Goal: Information Seeking & Learning: Learn about a topic

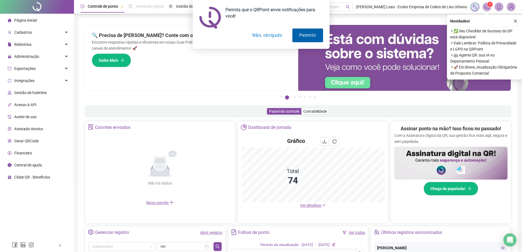
click at [305, 33] on button "Permitir" at bounding box center [307, 35] width 30 height 14
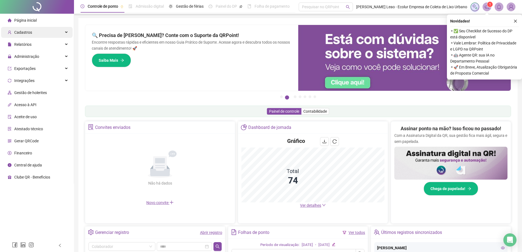
click at [66, 32] on icon at bounding box center [66, 32] width 3 height 0
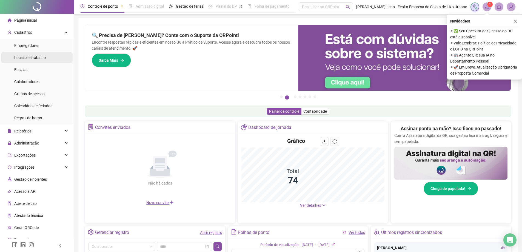
click at [40, 56] on span "Locais de trabalho" at bounding box center [29, 57] width 31 height 4
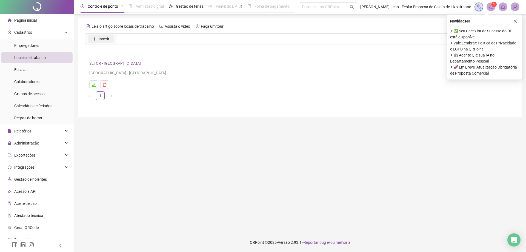
click at [106, 38] on span "Inserir" at bounding box center [104, 39] width 11 height 6
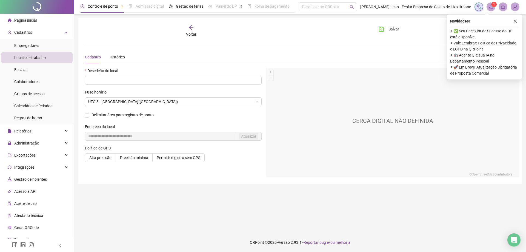
click at [191, 24] on div "Voltar Salvar Cadastro Histórico Descrição do local Fuso horário UTC-3 - [GEOGR…" at bounding box center [299, 101] width 443 height 166
click at [191, 27] on icon "arrow-left" at bounding box center [190, 27] width 5 height 5
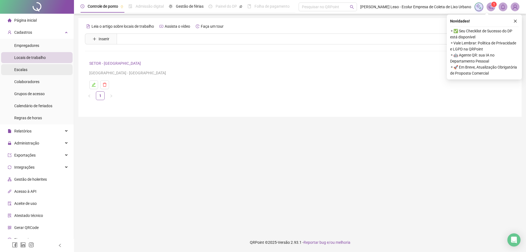
click at [33, 71] on li "Escalas" at bounding box center [36, 69] width 71 height 11
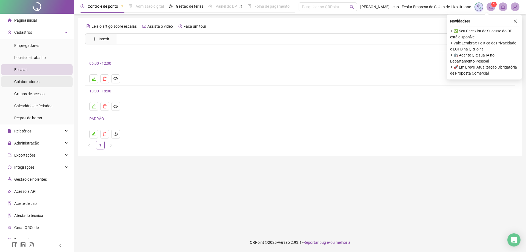
click at [31, 82] on span "Colaboradores" at bounding box center [26, 81] width 25 height 4
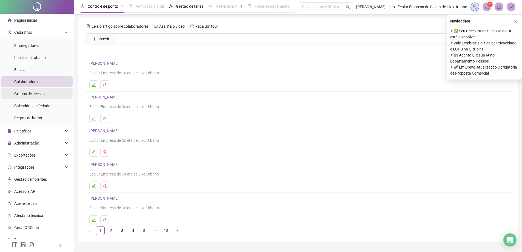
click at [39, 94] on span "Grupos de acesso" at bounding box center [29, 93] width 30 height 4
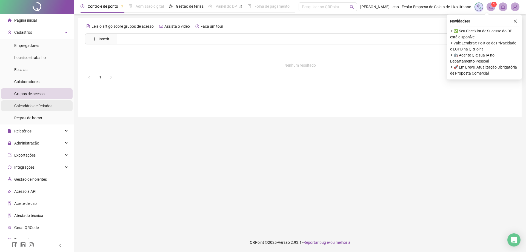
click at [27, 106] on span "Calendário de feriados" at bounding box center [33, 106] width 38 height 4
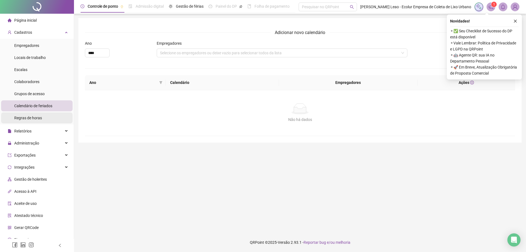
drag, startPoint x: 34, startPoint y: 117, endPoint x: 38, endPoint y: 117, distance: 3.3
click at [35, 117] on span "Regras de horas" at bounding box center [28, 118] width 28 height 4
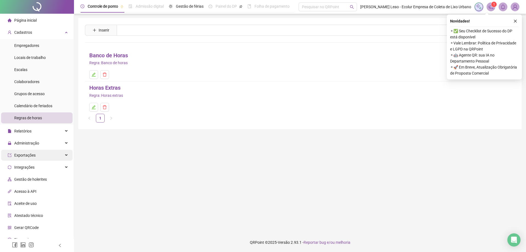
scroll to position [18, 0]
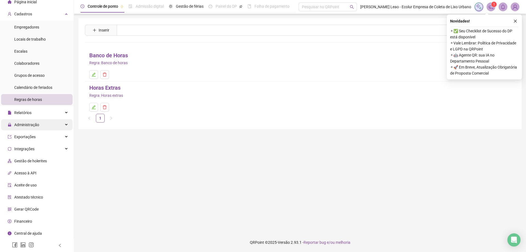
click at [61, 124] on div "Administração" at bounding box center [36, 124] width 71 height 11
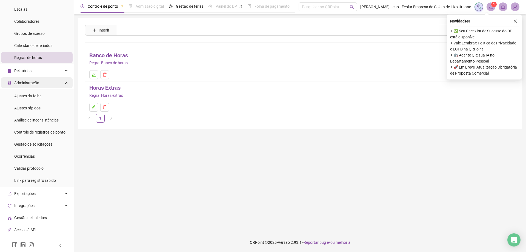
scroll to position [73, 0]
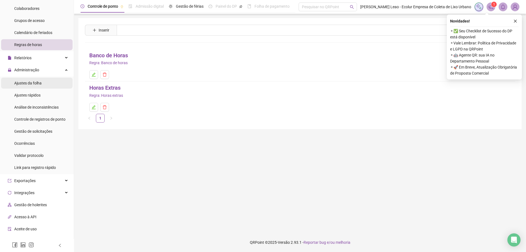
click at [38, 81] on span "Ajustes da folha" at bounding box center [27, 83] width 27 height 4
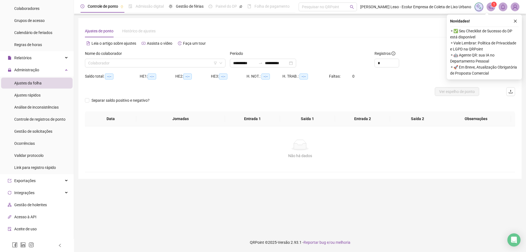
type input "**********"
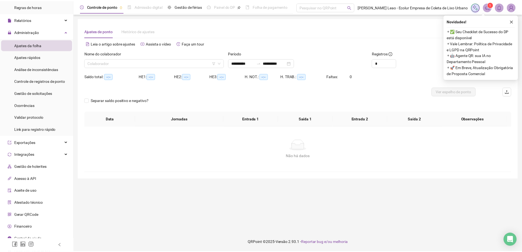
scroll to position [117, 0]
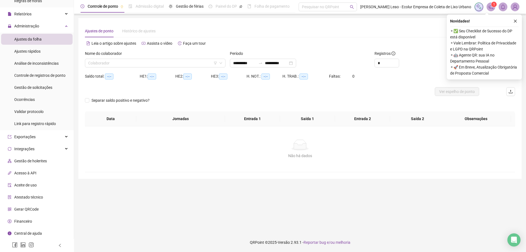
click at [41, 159] on span "Gestão de holerites" at bounding box center [30, 161] width 33 height 4
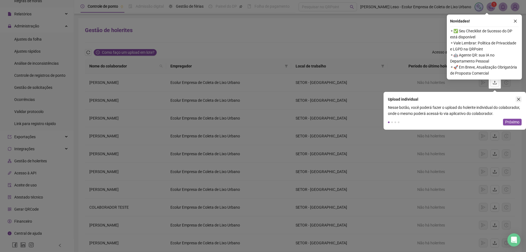
click at [518, 100] on icon "close" at bounding box center [518, 99] width 4 height 4
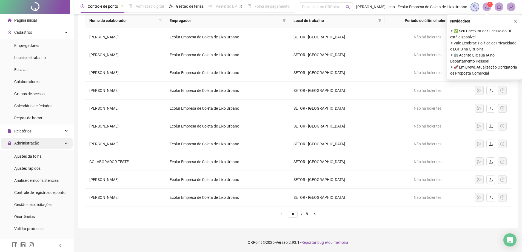
click at [65, 143] on div "Administração" at bounding box center [36, 142] width 71 height 11
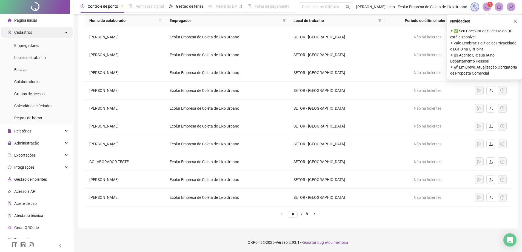
click at [65, 32] on icon at bounding box center [66, 32] width 3 height 0
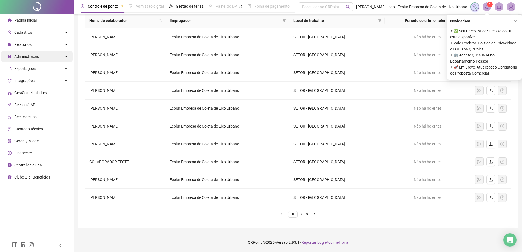
click at [67, 56] on icon at bounding box center [66, 56] width 3 height 0
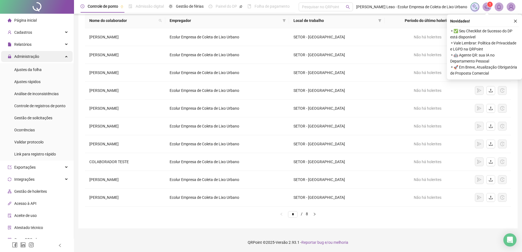
click at [61, 56] on div "Administração" at bounding box center [36, 56] width 71 height 11
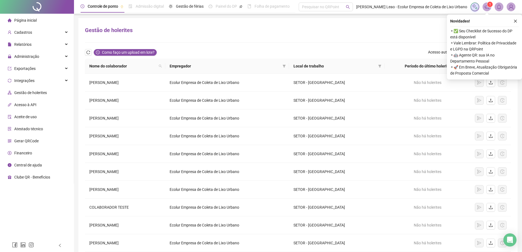
click at [30, 21] on span "Página inicial" at bounding box center [25, 20] width 22 height 4
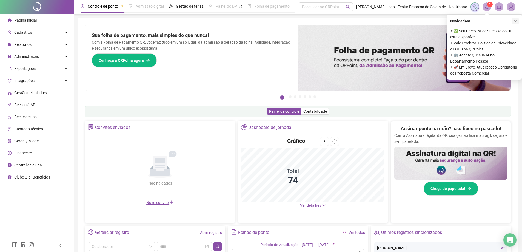
click at [514, 20] on icon "close" at bounding box center [515, 21] width 4 height 4
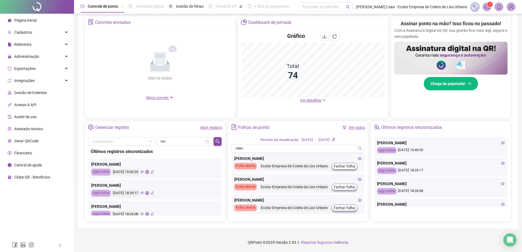
click at [208, 129] on link "Abrir registro" at bounding box center [211, 127] width 22 height 4
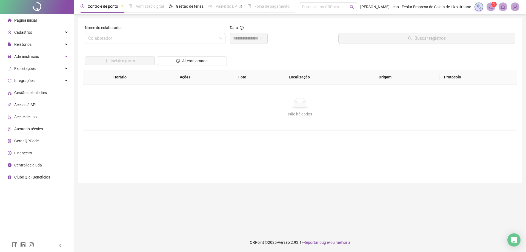
click at [31, 19] on span "Página inicial" at bounding box center [25, 20] width 22 height 4
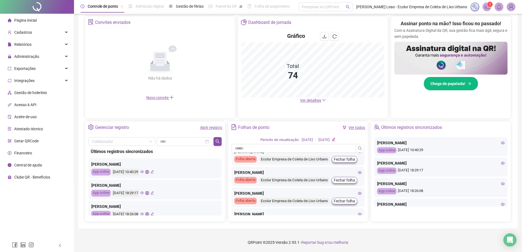
scroll to position [257, 0]
click at [489, 5] on span "1" at bounding box center [490, 4] width 2 height 4
click at [485, 7] on icon "notification" at bounding box center [486, 6] width 5 height 5
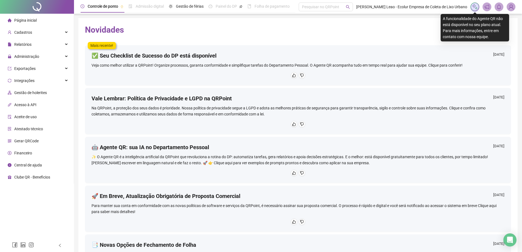
click at [477, 6] on img at bounding box center [475, 7] width 6 height 6
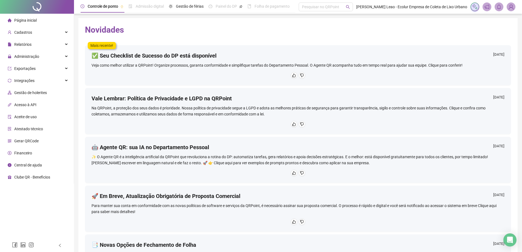
click at [27, 19] on span "Página inicial" at bounding box center [25, 20] width 22 height 4
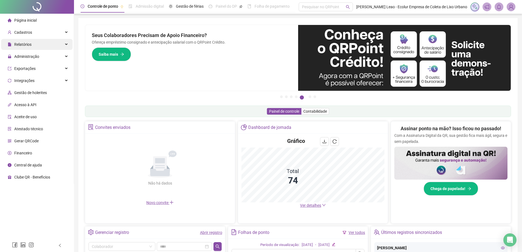
click at [60, 46] on div "Relatórios" at bounding box center [36, 44] width 71 height 11
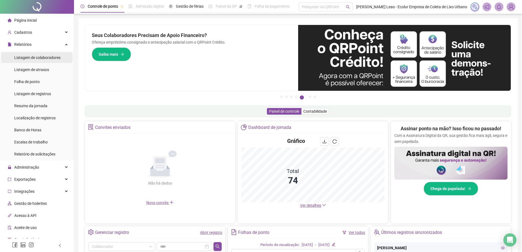
click at [52, 58] on span "Listagem de colaboradores" at bounding box center [37, 57] width 46 height 4
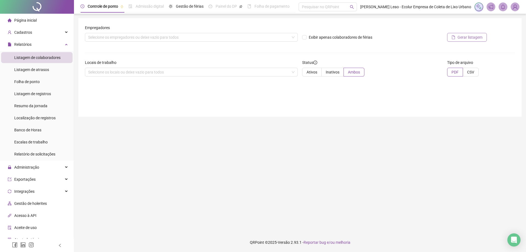
click at [464, 38] on span "Gerar listagem" at bounding box center [469, 37] width 25 height 6
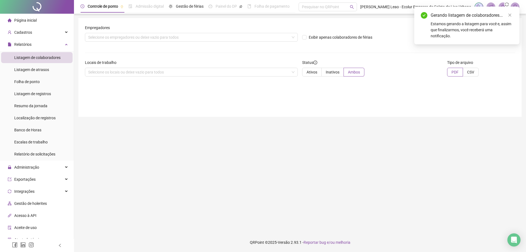
click at [237, 31] on div "Empregadores" at bounding box center [191, 29] width 213 height 8
click at [237, 36] on div "Selecione os empregadores ou deixe vazio para todos" at bounding box center [191, 37] width 213 height 9
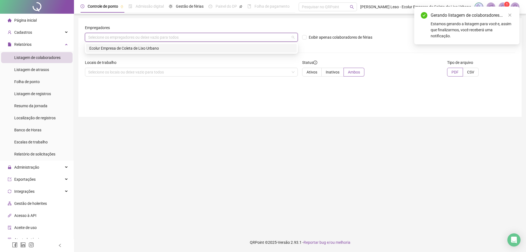
click at [155, 51] on div "Ecolur Empresa de Coleta de Lixo Urbano" at bounding box center [191, 48] width 211 height 9
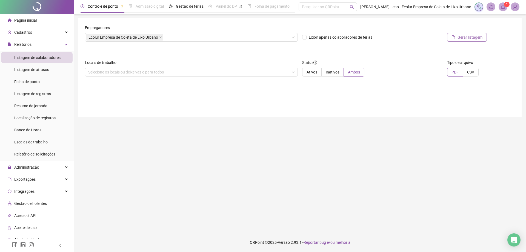
click at [454, 37] on icon "file" at bounding box center [453, 37] width 4 height 4
click at [22, 21] on span "Página inicial" at bounding box center [25, 20] width 22 height 4
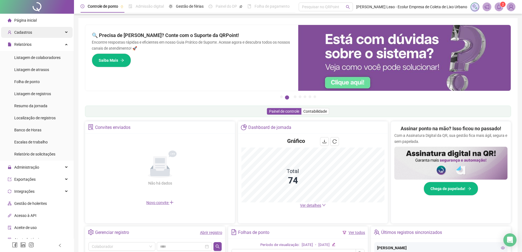
click at [41, 31] on div "Cadastros" at bounding box center [36, 32] width 71 height 11
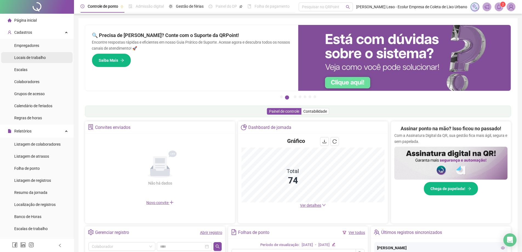
click at [38, 56] on span "Locais de trabalho" at bounding box center [29, 57] width 31 height 4
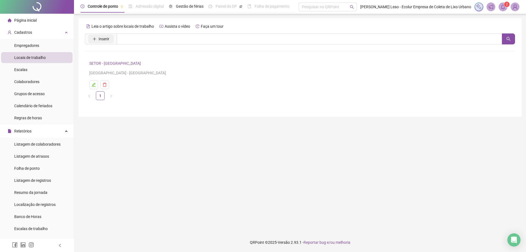
click at [98, 37] on button "Inserir" at bounding box center [100, 39] width 25 height 9
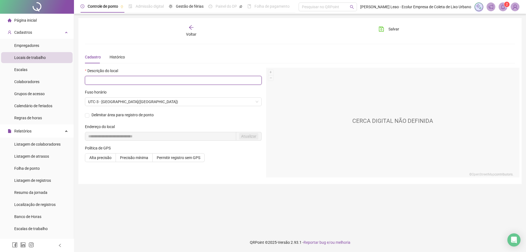
click at [156, 81] on input "text" at bounding box center [173, 80] width 177 height 9
click at [25, 20] on span "Página inicial" at bounding box center [25, 20] width 22 height 4
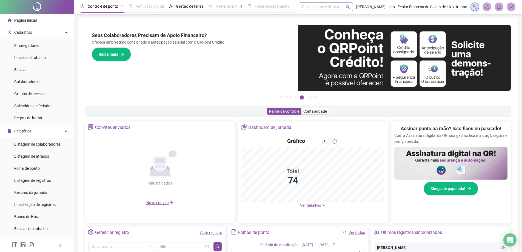
click at [332, 7] on div "Pesquisar no QRPoint" at bounding box center [325, 6] width 54 height 9
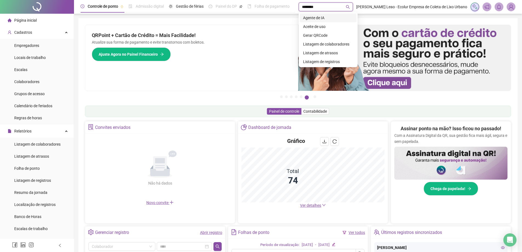
type input "*********"
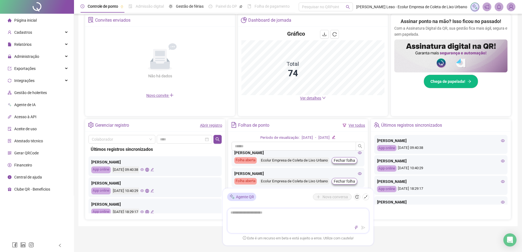
scroll to position [55, 0]
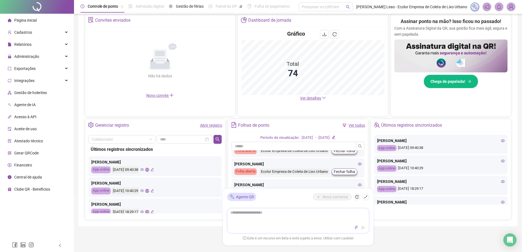
click at [240, 212] on textarea at bounding box center [297, 215] width 141 height 14
click at [51, 46] on div "Relatórios" at bounding box center [36, 44] width 71 height 11
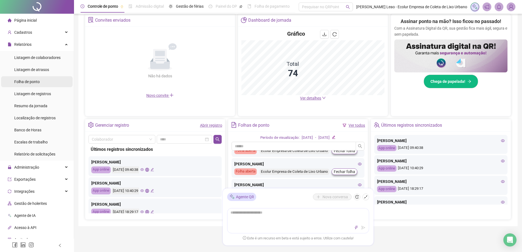
click at [30, 80] on span "Folha de ponto" at bounding box center [26, 81] width 25 height 4
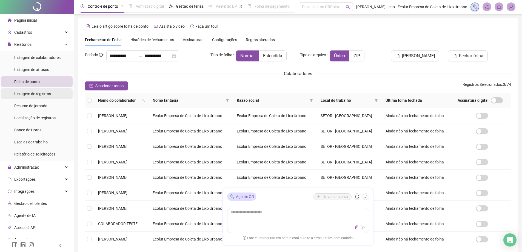
click at [39, 93] on span "Listagem de registros" at bounding box center [32, 93] width 37 height 4
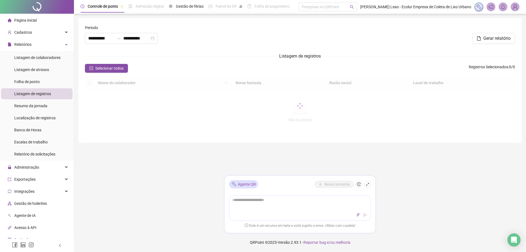
type input "**********"
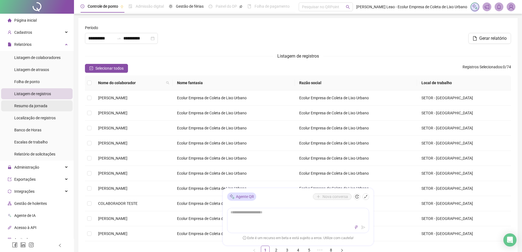
click at [37, 106] on span "Resumo da jornada" at bounding box center [30, 106] width 33 height 4
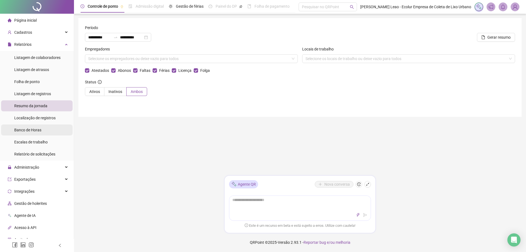
click at [25, 130] on span "Banco de Horas" at bounding box center [27, 130] width 27 height 4
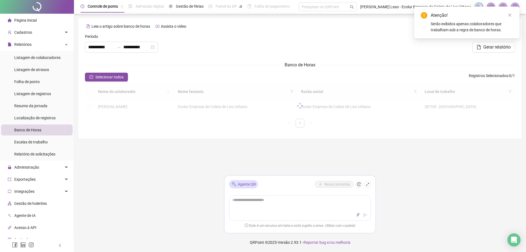
type input "**********"
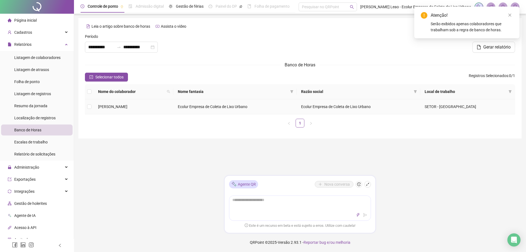
click at [124, 106] on span "[PERSON_NAME]" at bounding box center [112, 106] width 29 height 4
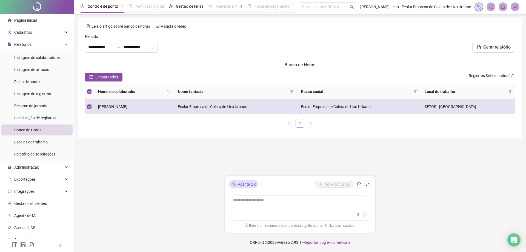
click at [124, 106] on td "[PERSON_NAME]" at bounding box center [134, 106] width 80 height 15
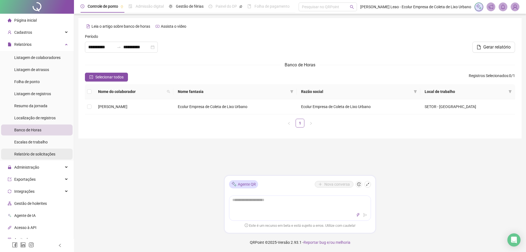
click at [46, 152] on span "Relatório de solicitações" at bounding box center [34, 154] width 41 height 4
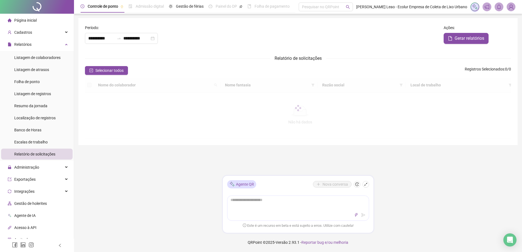
type input "**********"
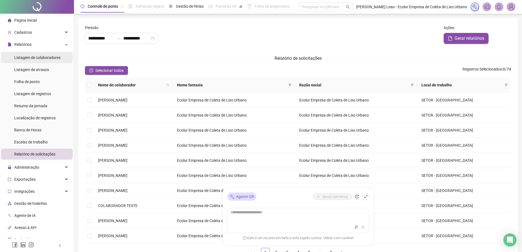
click at [33, 58] on span "Listagem de colaboradores" at bounding box center [37, 57] width 46 height 4
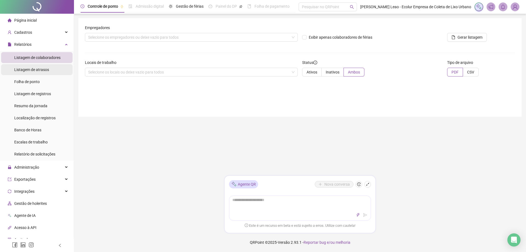
click at [37, 70] on span "Listagem de atrasos" at bounding box center [31, 69] width 35 height 4
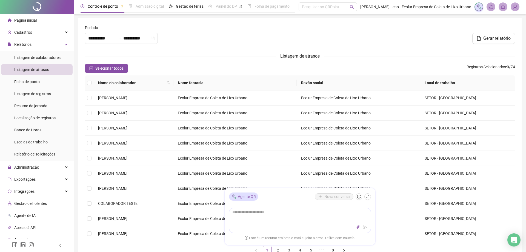
type input "**********"
click at [35, 82] on span "Folha de ponto" at bounding box center [26, 81] width 25 height 4
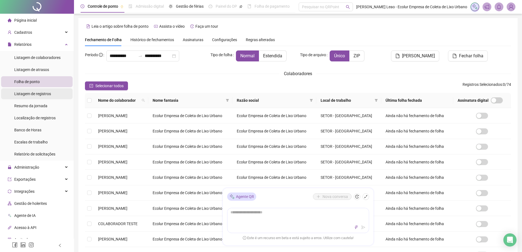
click at [34, 93] on span "Listagem de registros" at bounding box center [32, 93] width 37 height 4
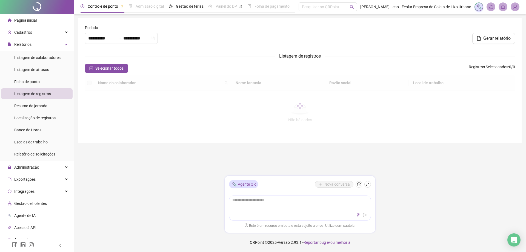
type input "**********"
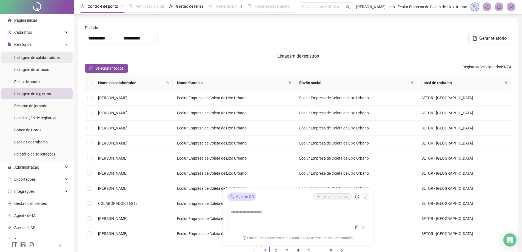
drag, startPoint x: 49, startPoint y: 56, endPoint x: 47, endPoint y: 46, distance: 10.1
click at [49, 56] on span "Listagem de colaboradores" at bounding box center [37, 57] width 46 height 4
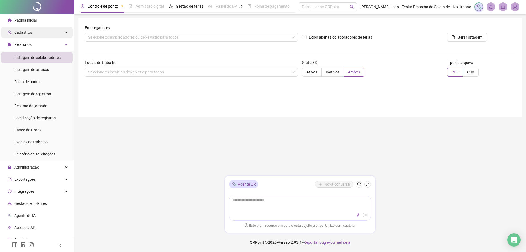
click at [56, 33] on div "Cadastros" at bounding box center [36, 32] width 71 height 11
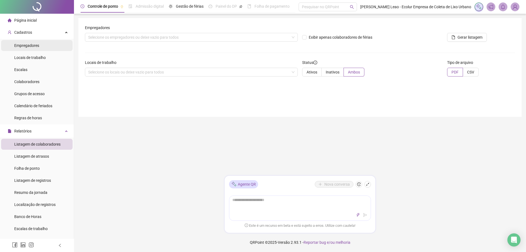
click at [37, 45] on span "Empregadores" at bounding box center [26, 45] width 25 height 4
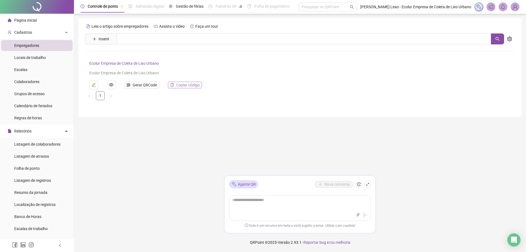
click at [182, 84] on span "Copiar código" at bounding box center [188, 85] width 24 height 6
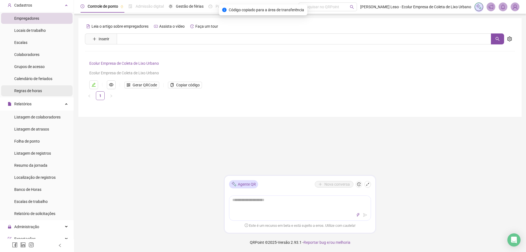
scroll to position [27, 0]
click at [31, 91] on span "Regras de horas" at bounding box center [28, 90] width 28 height 4
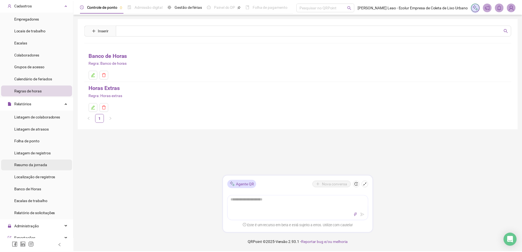
scroll to position [55, 0]
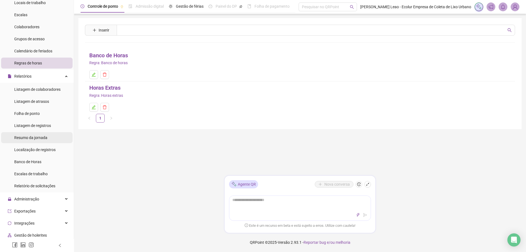
click at [40, 138] on span "Resumo da jornada" at bounding box center [30, 137] width 33 height 4
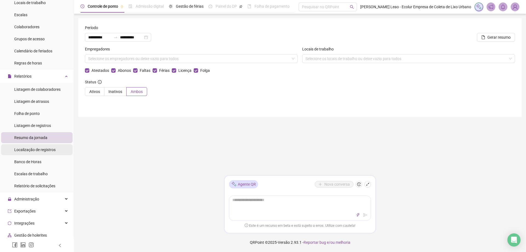
click at [47, 148] on span "Localização de registros" at bounding box center [34, 149] width 41 height 4
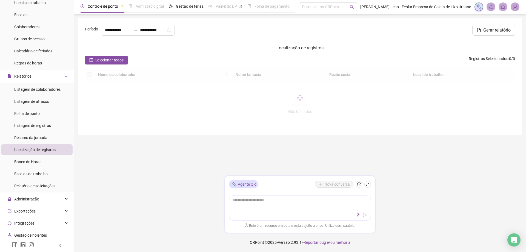
type input "**********"
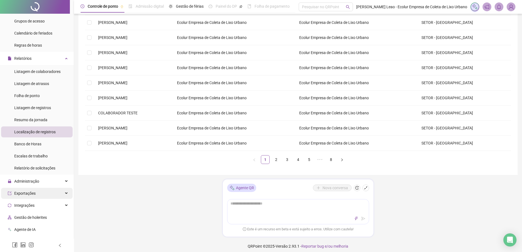
scroll to position [82, 0]
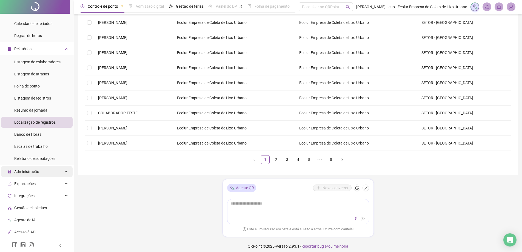
click at [61, 170] on div "Administração" at bounding box center [36, 171] width 71 height 11
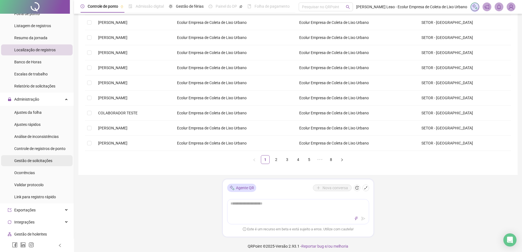
scroll to position [164, 0]
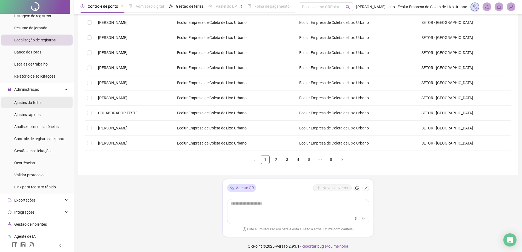
click at [22, 103] on span "Ajustes da folha" at bounding box center [27, 102] width 27 height 4
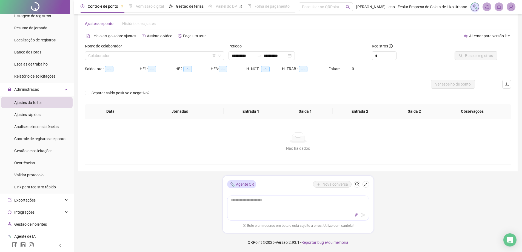
scroll to position [7, 0]
type input "**********"
click at [33, 112] on span "Ajustes rápidos" at bounding box center [27, 114] width 26 height 4
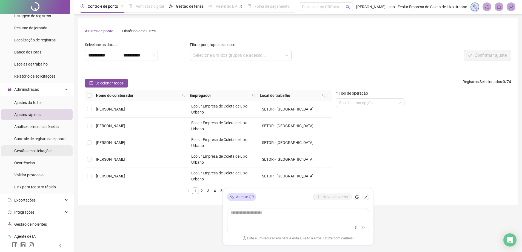
click at [36, 150] on span "Gestão de solicitações" at bounding box center [33, 150] width 38 height 4
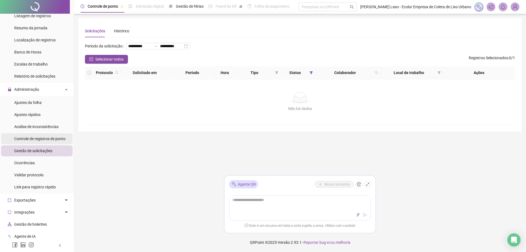
click at [37, 137] on span "Controle de registros de ponto" at bounding box center [39, 138] width 51 height 4
